Goal: Information Seeking & Learning: Learn about a topic

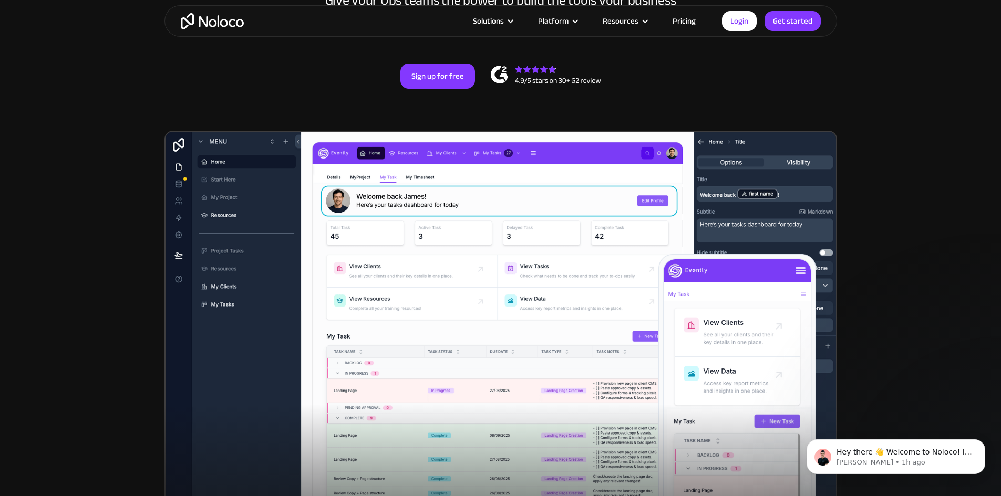
click at [691, 24] on link "Pricing" at bounding box center [683, 21] width 49 height 14
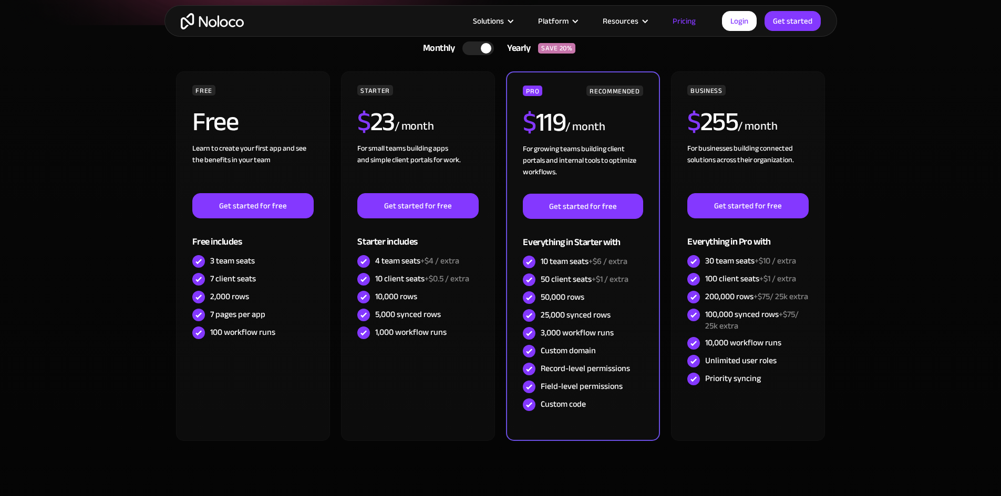
click at [467, 49] on div at bounding box center [478, 49] width 32 height 14
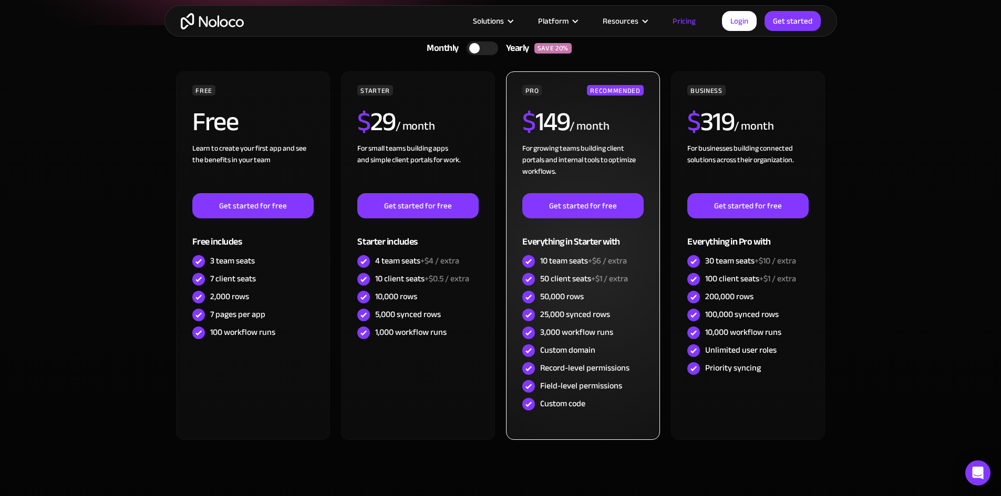
click at [553, 280] on div "50 client seats +$1 / extra" at bounding box center [584, 279] width 88 height 12
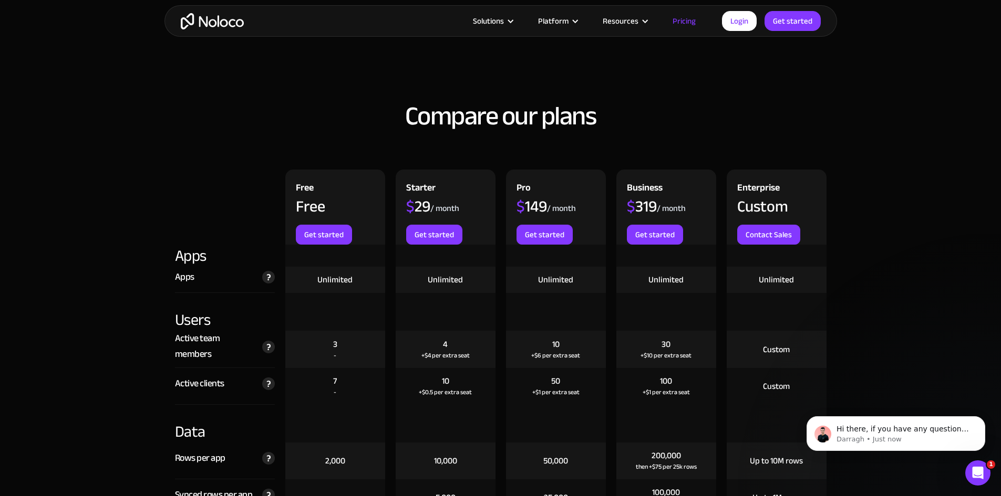
scroll to position [1103, 0]
